Goal: Information Seeking & Learning: Learn about a topic

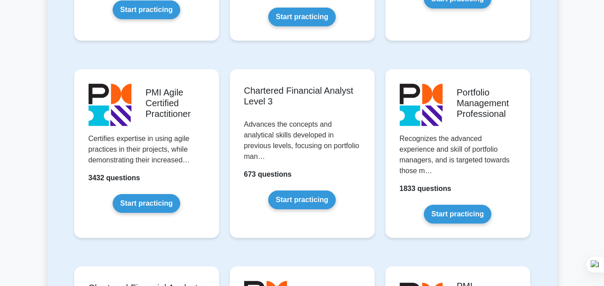
scroll to position [930, 0]
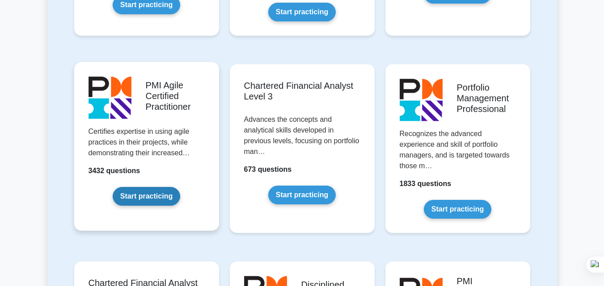
click at [137, 191] on link "Start practicing" at bounding box center [146, 196] width 67 height 19
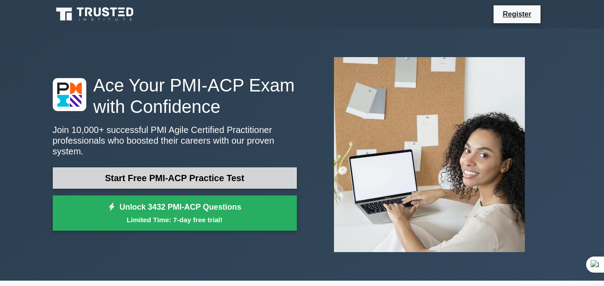
click at [183, 177] on link "Start Free PMI-ACP Practice Test" at bounding box center [175, 178] width 244 height 21
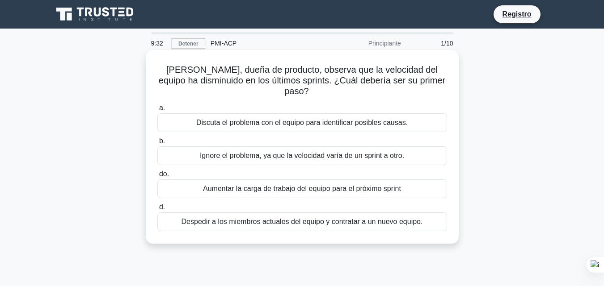
click at [254, 119] on font "Discuta el problema con el equipo para identificar posibles causas." at bounding box center [301, 123] width 211 height 8
click at [157, 111] on input "a. Discuta el problema con el equipo para identificar posibles causas." at bounding box center [157, 108] width 0 height 6
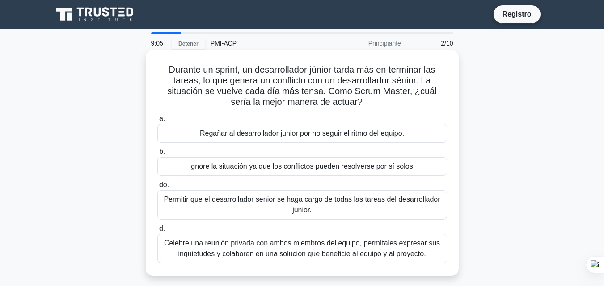
click at [230, 252] on font "Celebre una reunión privada con ambos miembros del equipo, permítales expresar …" at bounding box center [302, 249] width 276 height 18
click at [157, 232] on input "d. Celebre una reunión privada con ambos miembros del equipo, permítales expres…" at bounding box center [157, 229] width 0 height 6
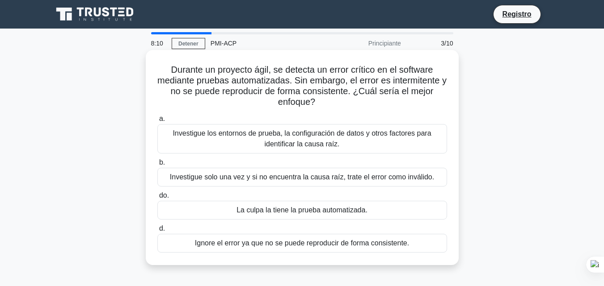
click at [298, 148] on font "Investigue los entornos de prueba, la configuración de datos y otros factores p…" at bounding box center [301, 139] width 258 height 18
click at [157, 122] on input "a. Investigue los entornos de prueba, la configuración de datos y otros factore…" at bounding box center [157, 119] width 0 height 6
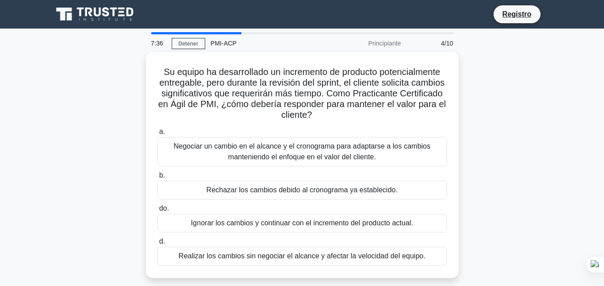
click at [298, 149] on font "Negociar un cambio en el alcance y el cronograma para adaptarse a los cambios m…" at bounding box center [301, 152] width 257 height 18
click at [157, 135] on input "a. Negociar un cambio en el alcance y el cronograma para adaptarse a los cambio…" at bounding box center [157, 132] width 0 height 6
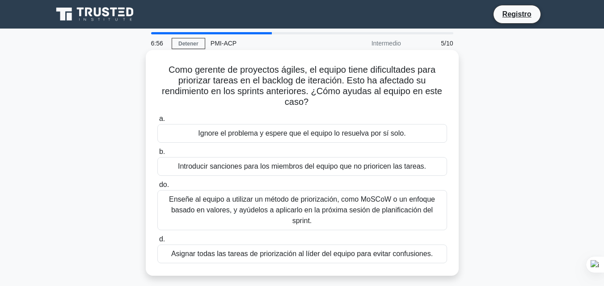
click at [247, 206] on font "Enseñe al equipo a utilizar un método de priorización, como MoSCoW o un enfoque…" at bounding box center [302, 210] width 282 height 32
click at [157, 188] on input "do. Enseñe al equipo a utilizar un método de priorización, como MoSCoW o un enf…" at bounding box center [157, 185] width 0 height 6
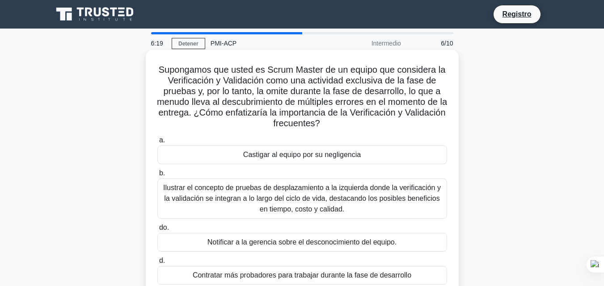
click at [228, 202] on font "Ilustrar el concepto de pruebas de desplazamiento a la izquierda donde la verif…" at bounding box center [302, 198] width 278 height 29
click at [157, 177] on input "b. Ilustrar el concepto de pruebas de desplazamiento a la izquierda donde la ve…" at bounding box center [157, 174] width 0 height 6
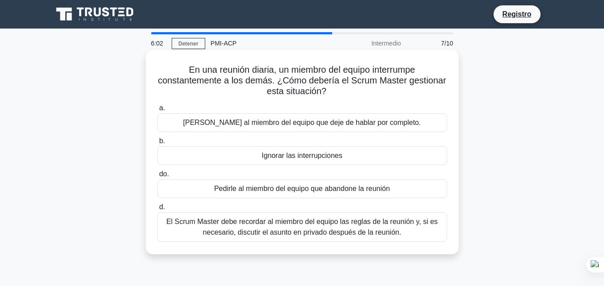
click at [239, 228] on font "El Scrum Master debe recordar al miembro del equipo las reglas de la reunión y,…" at bounding box center [301, 227] width 271 height 18
click at [157, 210] on input "d. El Scrum Master debe recordar al miembro del equipo las reglas de la reunión…" at bounding box center [157, 208] width 0 height 6
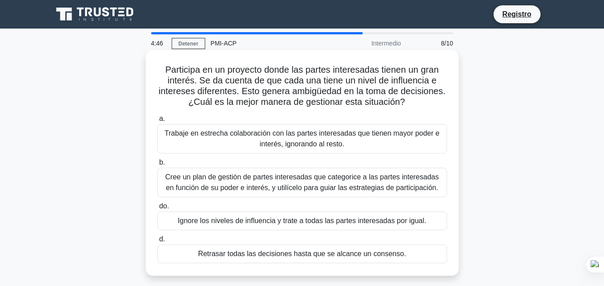
click at [282, 185] on font "Cree un plan de gestión de partes interesadas que categorice a las partes inter…" at bounding box center [301, 182] width 273 height 18
click at [157, 166] on input "b. Cree un plan de gestión de partes interesadas que categorice a las partes in…" at bounding box center [157, 163] width 0 height 6
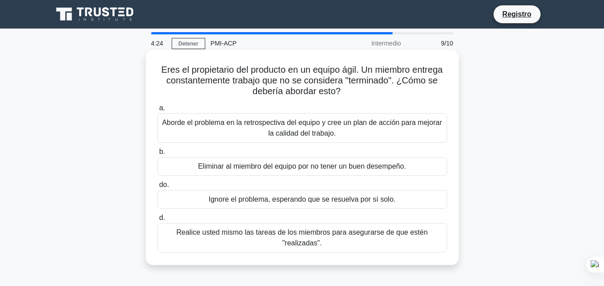
click at [270, 130] on font "Aborde el problema en la retrospectiva del equipo y cree un plan de acción para…" at bounding box center [302, 128] width 280 height 18
click at [157, 111] on input "a. Aborde el problema en la retrospectiva del equipo y cree un plan de acción p…" at bounding box center [157, 108] width 0 height 6
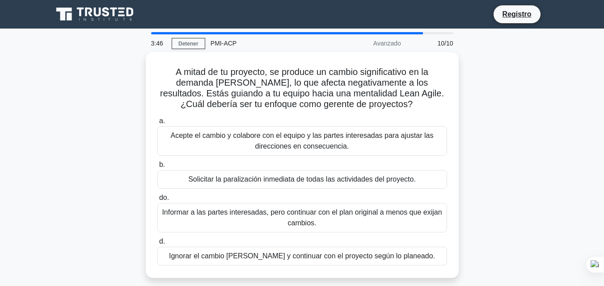
click at [270, 132] on font "Acepte el cambio y colabore con el equipo y las partes interesadas para ajustar…" at bounding box center [302, 141] width 263 height 18
click at [157, 124] on input "a. Acepte el cambio y colabore con el equipo y las partes interesadas para ajus…" at bounding box center [157, 121] width 0 height 6
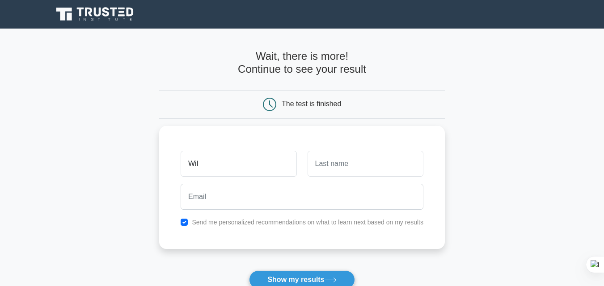
type input "Wil"
type input "Rob"
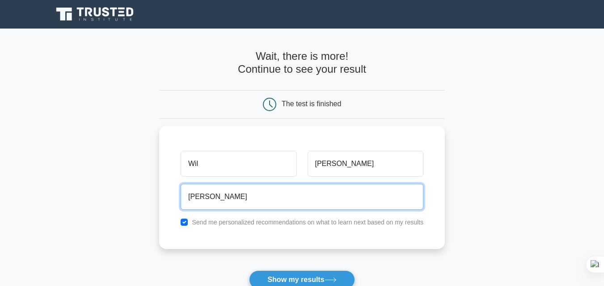
type input "william12@gmail.com"
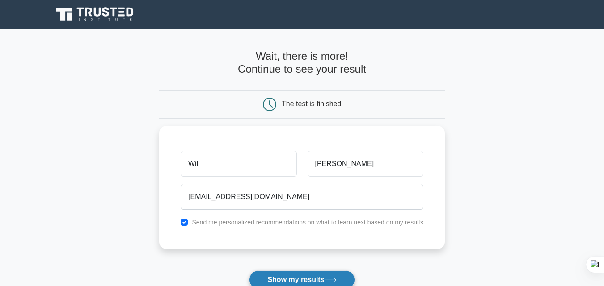
click at [278, 278] on button "Show my results" at bounding box center [301, 280] width 105 height 19
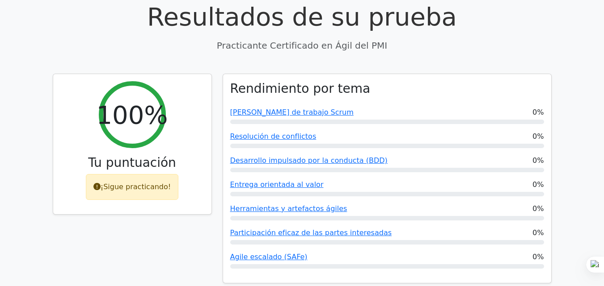
scroll to position [1564, 0]
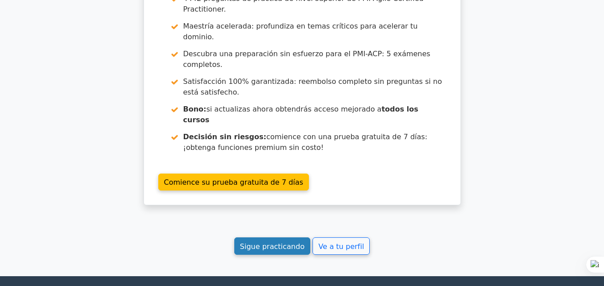
click at [277, 242] on font "Sigue practicando" at bounding box center [272, 246] width 65 height 8
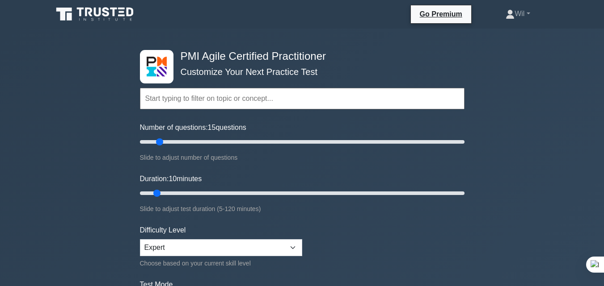
type input "10"
click at [152, 143] on input "Number of questions: 10 questions" at bounding box center [302, 142] width 324 height 11
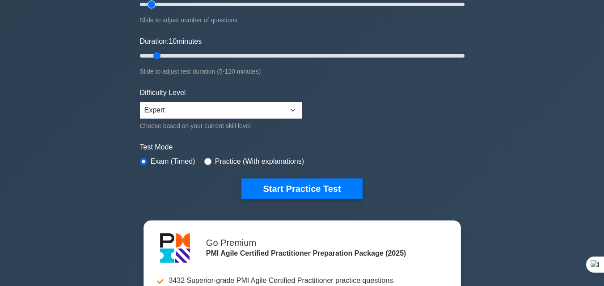
scroll to position [148, 0]
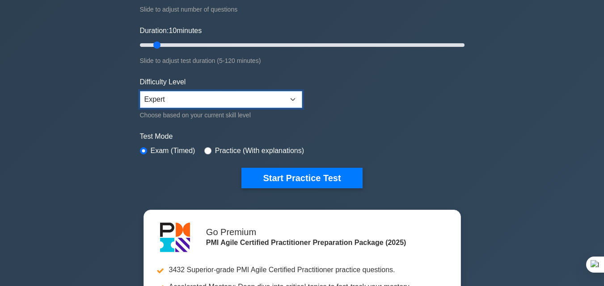
click at [273, 97] on select "Beginner Intermediate Expert" at bounding box center [221, 99] width 162 height 17
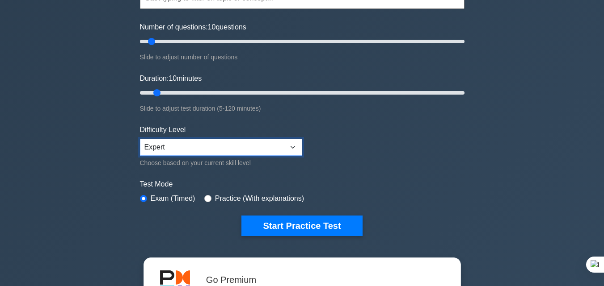
scroll to position [106, 0]
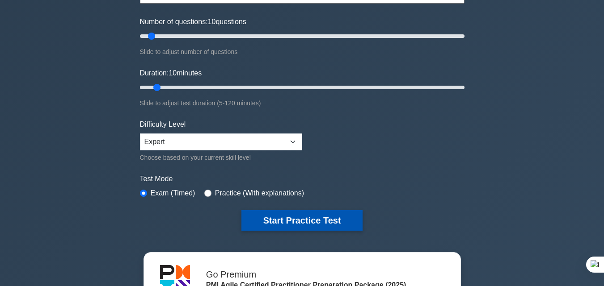
click at [314, 221] on button "Start Practice Test" at bounding box center [301, 220] width 121 height 21
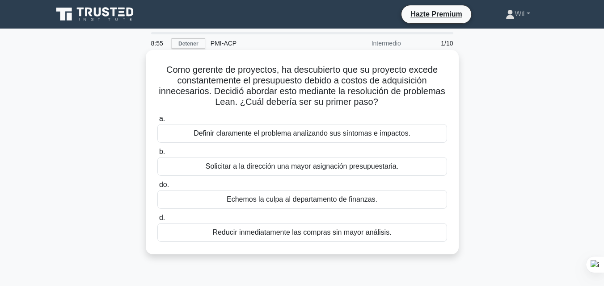
click at [319, 132] on font "Definir claramente el problema analizando sus síntomas e impactos." at bounding box center [301, 134] width 217 height 8
click at [157, 122] on input "a. Definir claramente el problema analizando sus síntomas e impactos." at bounding box center [157, 119] width 0 height 6
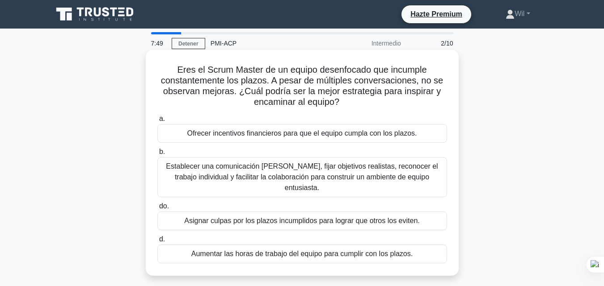
click at [252, 170] on font "Establecer una comunicación clara, fijar objetivos realistas, reconocer el trab…" at bounding box center [302, 177] width 272 height 29
click at [157, 155] on input "b. Establecer una comunicación clara, fijar objetivos realistas, reconocer el t…" at bounding box center [157, 152] width 0 height 6
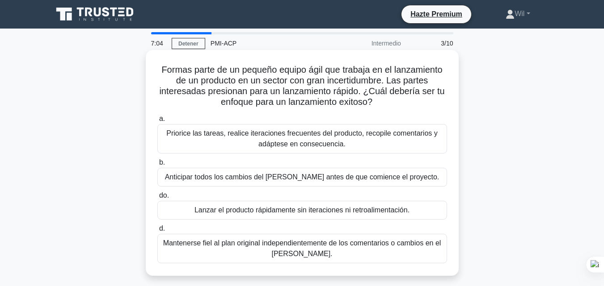
click at [213, 137] on font "Priorice las tareas, realice iteraciones frecuentes del producto, recopile come…" at bounding box center [301, 139] width 271 height 18
click at [157, 122] on input "a. Priorice las tareas, realice iteraciones frecuentes del producto, recopile c…" at bounding box center [157, 119] width 0 height 6
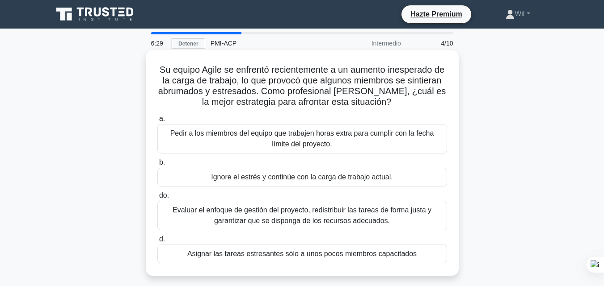
click at [237, 214] on font "Evaluar el enfoque de gestión del proyecto, redistribuir las tareas de forma ju…" at bounding box center [301, 215] width 259 height 18
click at [157, 199] on input "do. Evaluar el enfoque de gestión del proyecto, redistribuir las tareas de form…" at bounding box center [157, 196] width 0 height 6
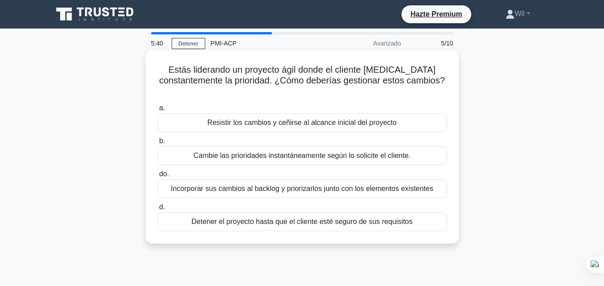
click at [190, 192] on font "Incorporar sus cambios al backlog y priorizarlos junto con los elementos existe…" at bounding box center [302, 189] width 262 height 8
click at [157, 177] on input "do. Incorporar sus cambios al backlog y priorizarlos junto con los elementos ex…" at bounding box center [157, 175] width 0 height 6
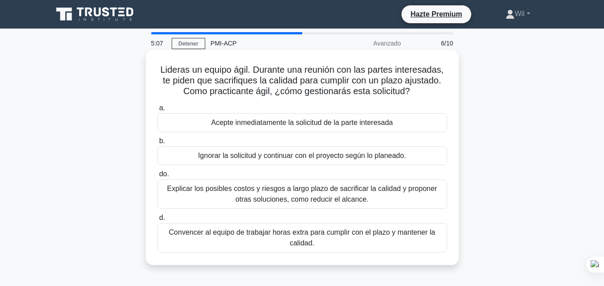
click at [187, 198] on font "Explicar los posibles costos y riesgos a largo plazo de sacrificar la calidad y…" at bounding box center [302, 194] width 282 height 21
click at [157, 177] on input "do. Explicar los posibles costos y riesgos a largo plazo de sacrificar la calid…" at bounding box center [157, 175] width 0 height 6
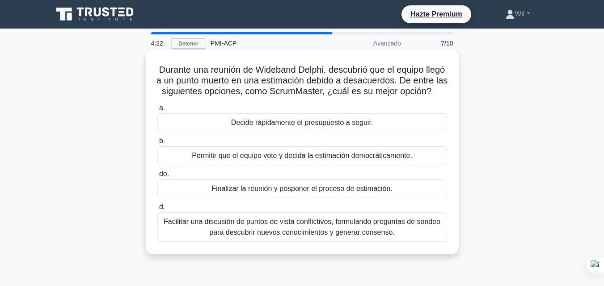
click at [226, 236] on font "Facilitar una discusión de puntos de vista conflictivos, formulando preguntas d…" at bounding box center [302, 227] width 277 height 18
click at [157, 210] on input "d. Facilitar una discusión de puntos de vista conflictivos, formulando pregunta…" at bounding box center [157, 208] width 0 height 6
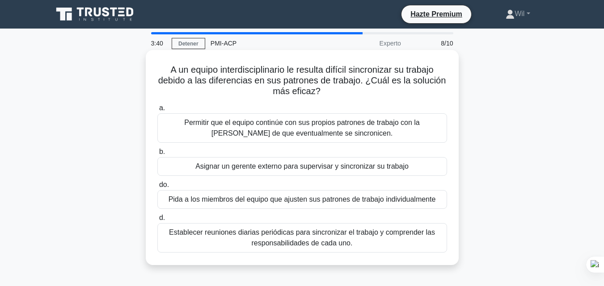
click at [286, 244] on font "Establecer reuniones diarias periódicas para sincronizar el trabajo y comprende…" at bounding box center [302, 238] width 266 height 18
click at [157, 221] on input "d. Establecer reuniones diarias periódicas para sincronizar el trabajo y compre…" at bounding box center [157, 218] width 0 height 6
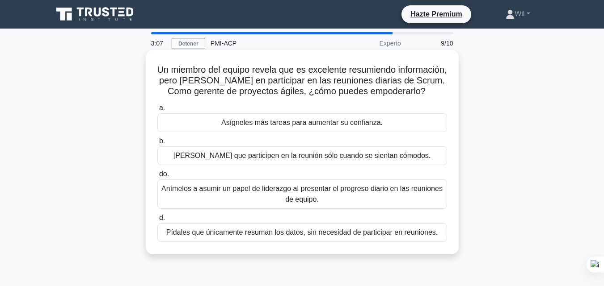
click at [246, 192] on font "Anímelos a asumir un papel de liderazgo al presentar el progreso diario en las …" at bounding box center [301, 194] width 281 height 18
click at [157, 177] on input "do. Anímelos a asumir un papel de liderazgo al presentar el progreso diario en …" at bounding box center [157, 175] width 0 height 6
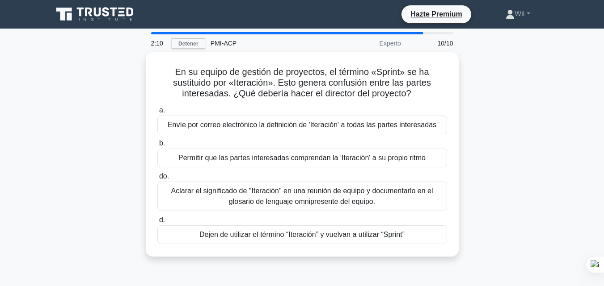
click at [246, 192] on font "Aclarar el significado de "Iteración" en una reunión de equipo y documentarlo e…" at bounding box center [302, 196] width 262 height 18
click at [157, 180] on input "do. Aclarar el significado de "Iteración" en una reunión de equipo y documentar…" at bounding box center [157, 177] width 0 height 6
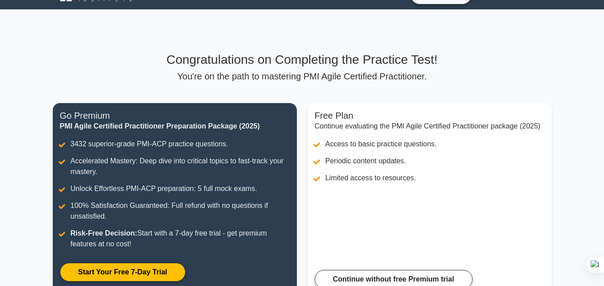
scroll to position [55, 0]
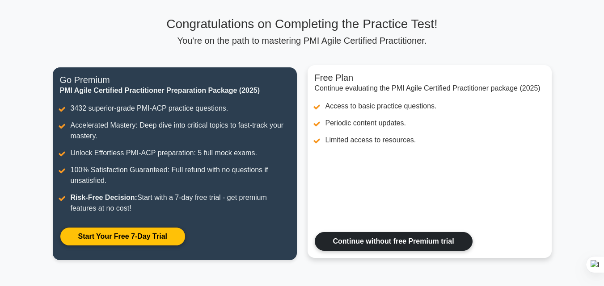
click at [357, 232] on link "Continue without free Premium trial" at bounding box center [394, 241] width 158 height 19
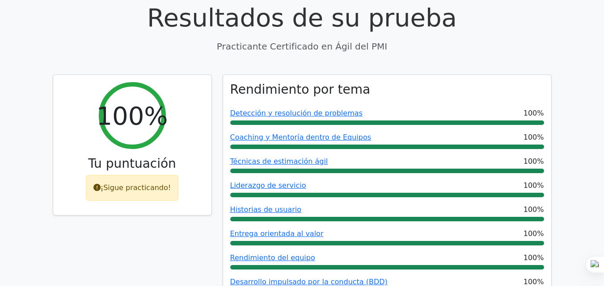
scroll to position [49, 0]
